Goal: Find contact information: Find contact information

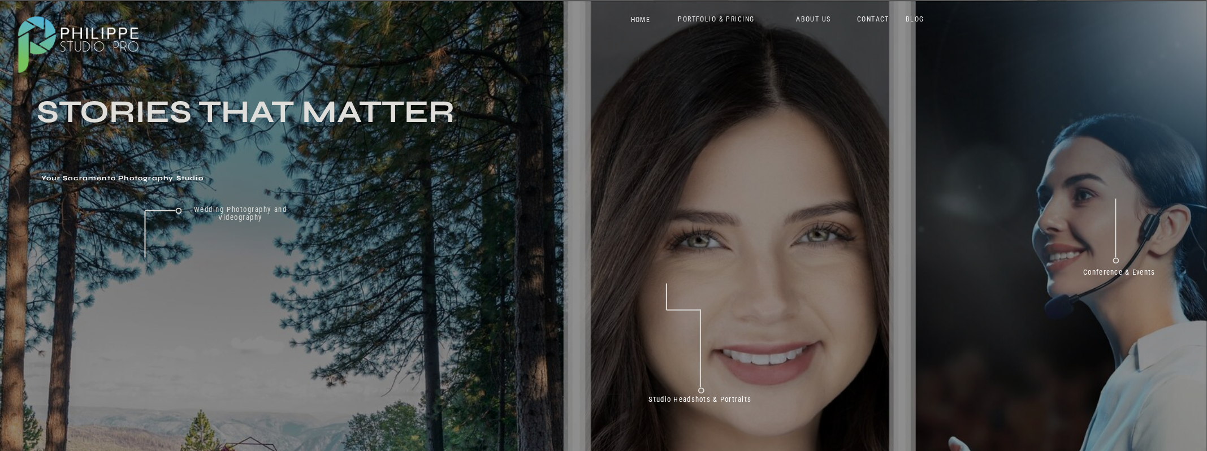
click at [636, 17] on nav "HOME" at bounding box center [641, 21] width 48 height 11
click at [821, 21] on nav "ABOUT US" at bounding box center [814, 20] width 48 height 11
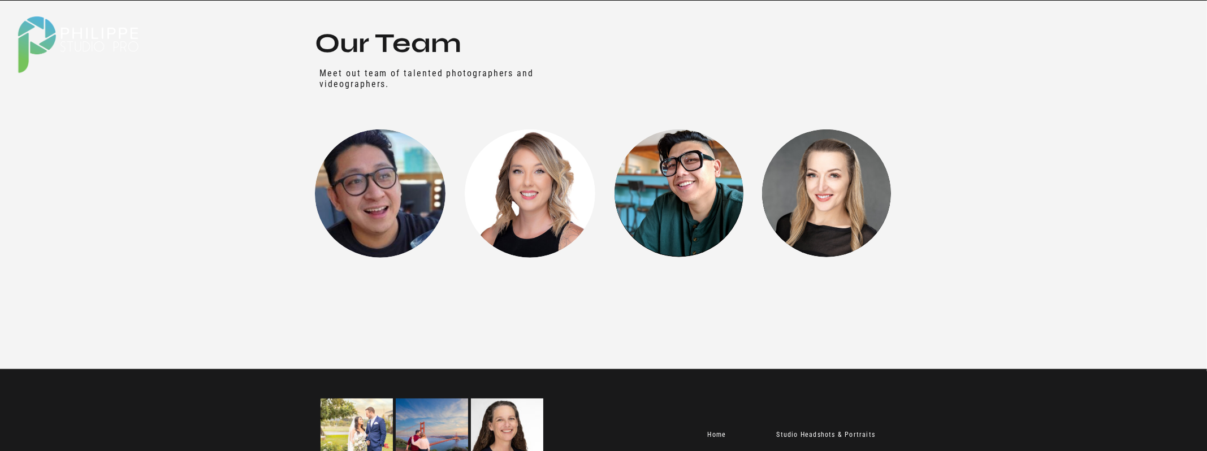
scroll to position [1476, 0]
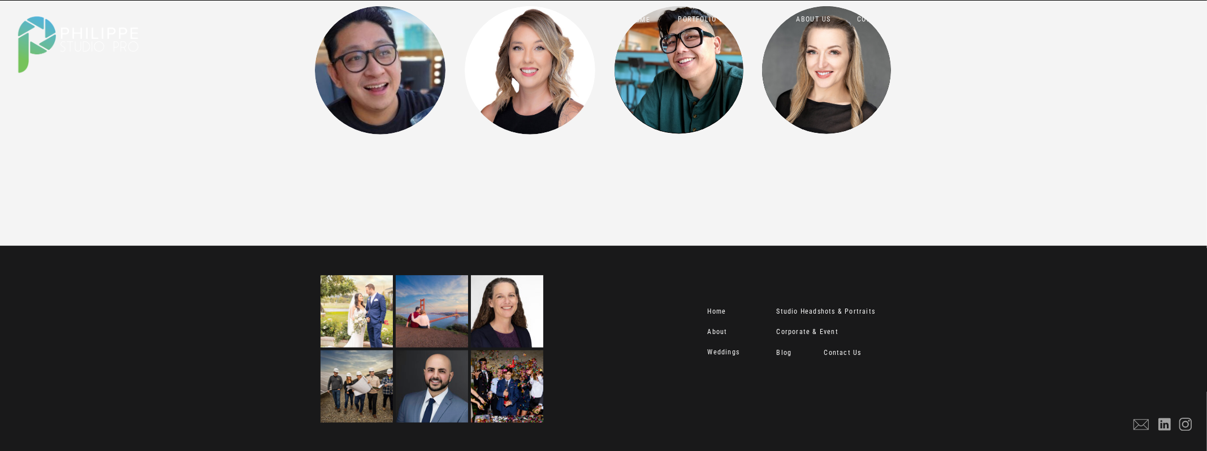
click at [838, 351] on nav "Contact Us" at bounding box center [847, 354] width 47 height 11
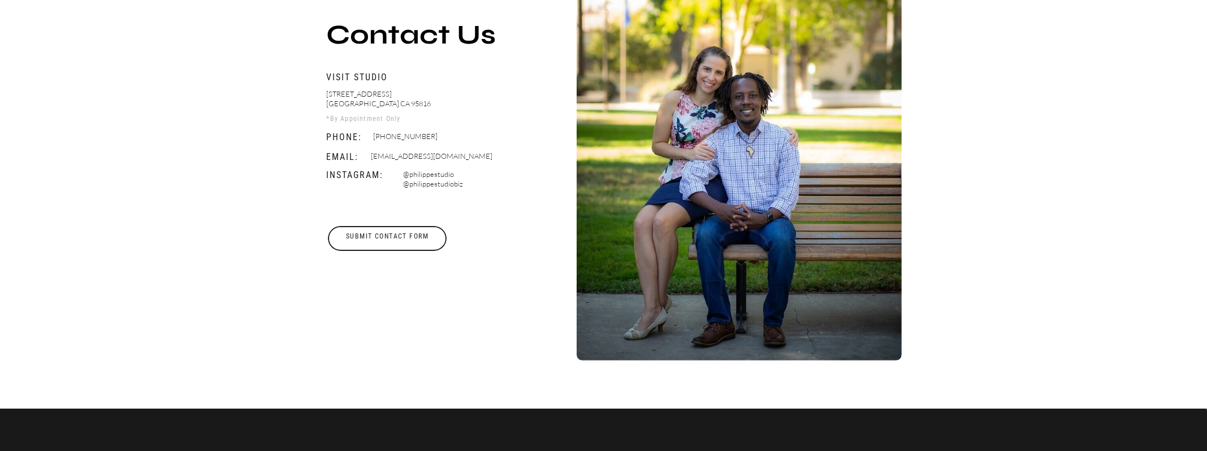
scroll to position [452, 0]
